Goal: Task Accomplishment & Management: Manage account settings

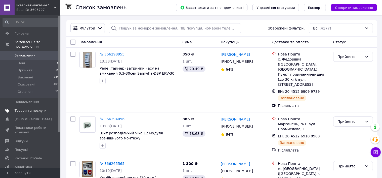
click at [23, 108] on span "Товари та послуги" at bounding box center [31, 110] width 32 height 5
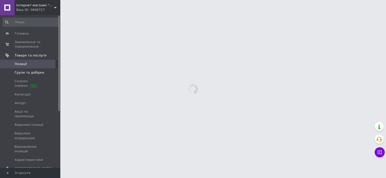
click at [27, 73] on span "Групи та добірки" at bounding box center [30, 72] width 30 height 5
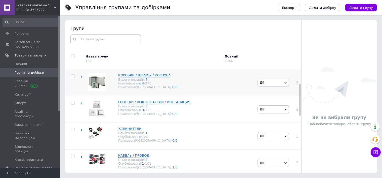
scroll to position [50, 0]
click at [124, 87] on div "Приховані/Видалені: 0 / 0" at bounding box center [147, 86] width 59 height 4
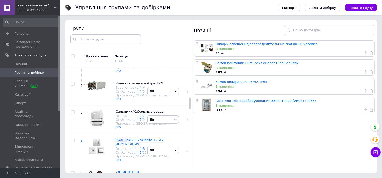
scroll to position [302, 0]
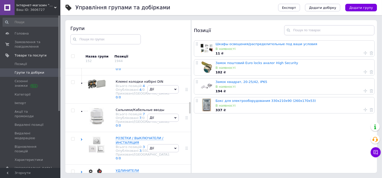
click at [122, 31] on div "Всього позицій: 50" at bounding box center [143, 29] width 54 height 4
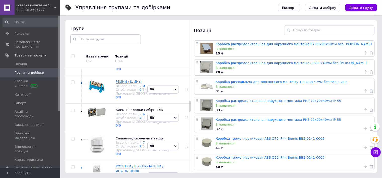
click at [174, 33] on icon at bounding box center [175, 33] width 2 height 2
click at [164, 81] on li "Додати товар" at bounding box center [163, 77] width 31 height 7
